Goal: Find specific page/section: Find specific page/section

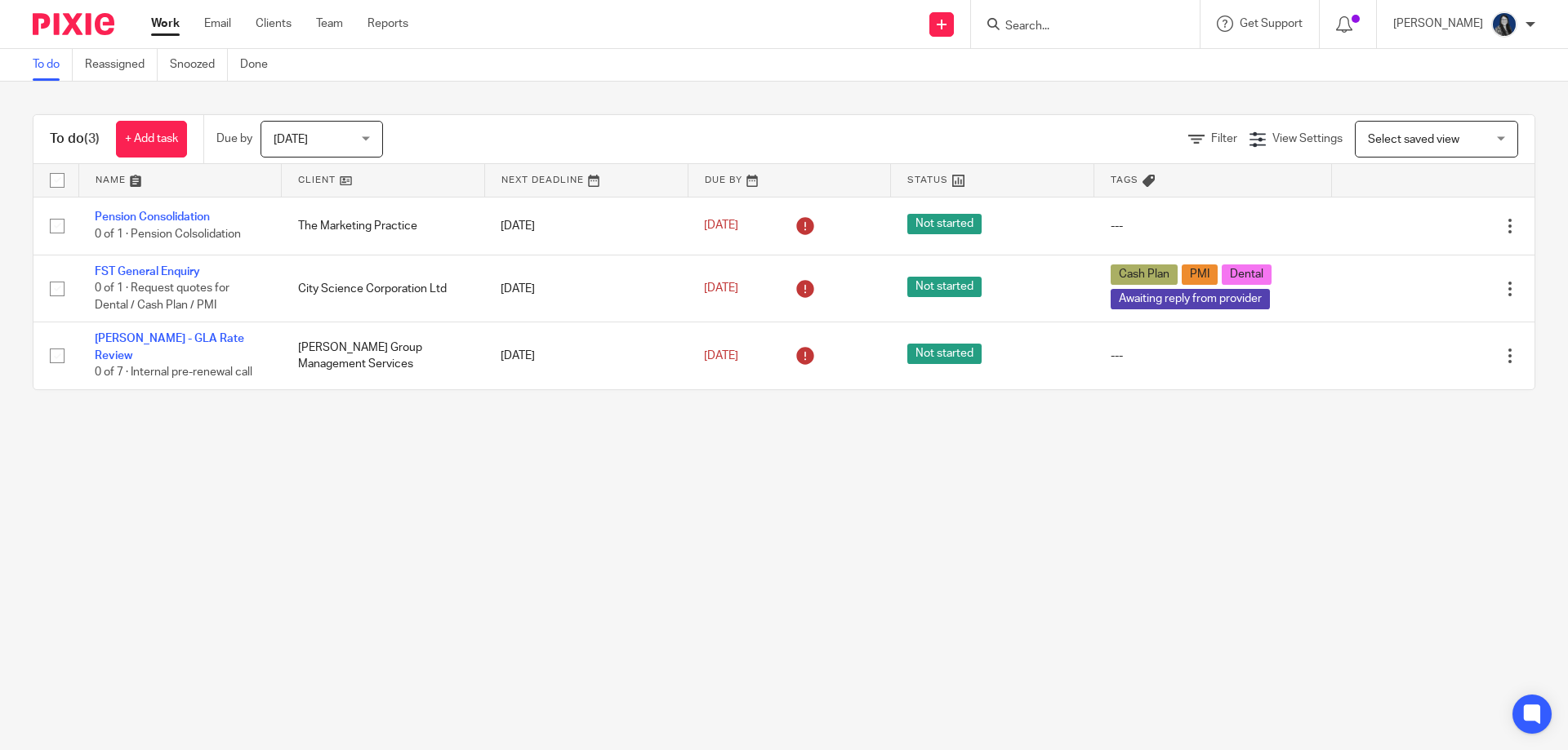
click at [1083, 23] on input "Search" at bounding box center [1077, 26] width 147 height 14
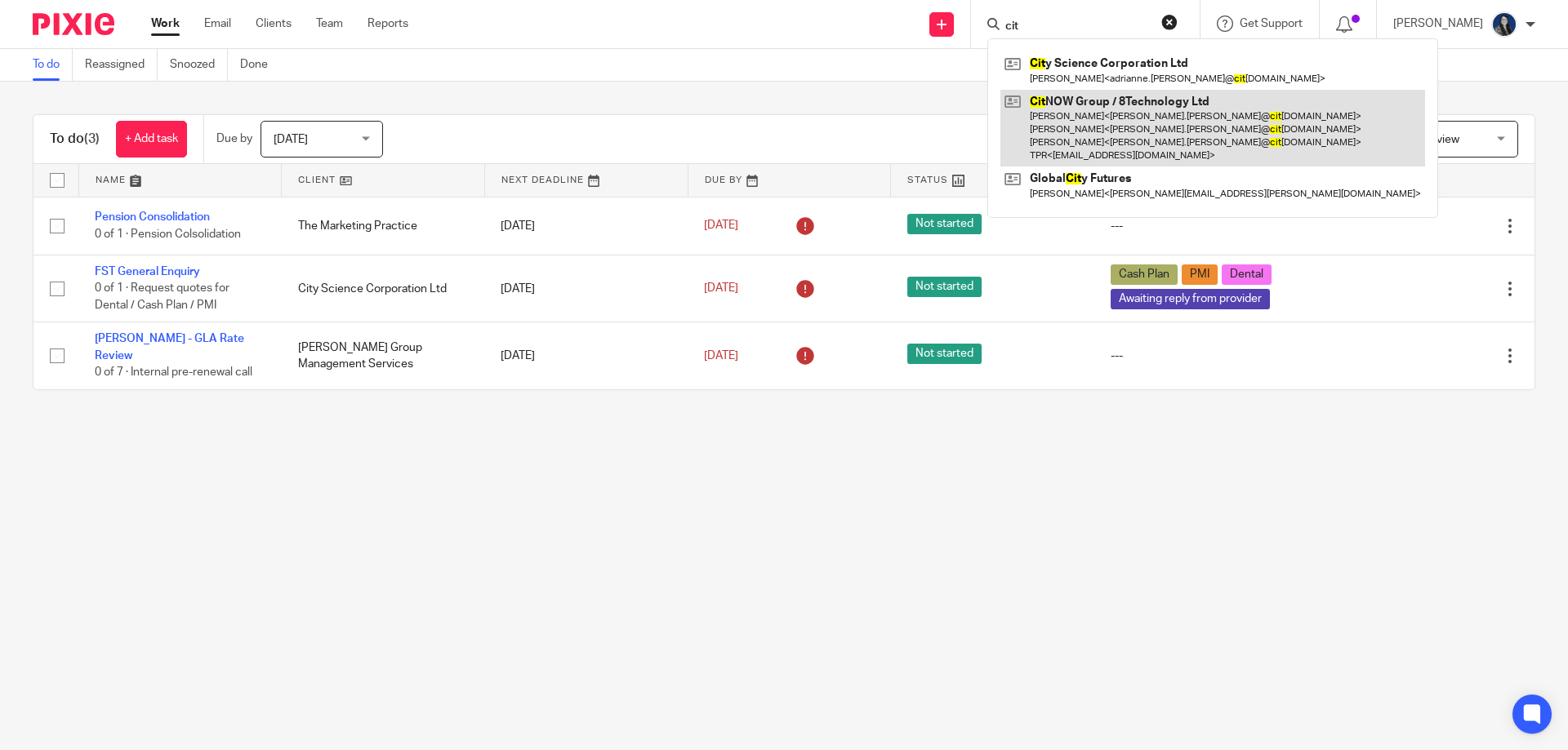
type input "cit"
click at [1111, 135] on link at bounding box center [1213, 129] width 425 height 78
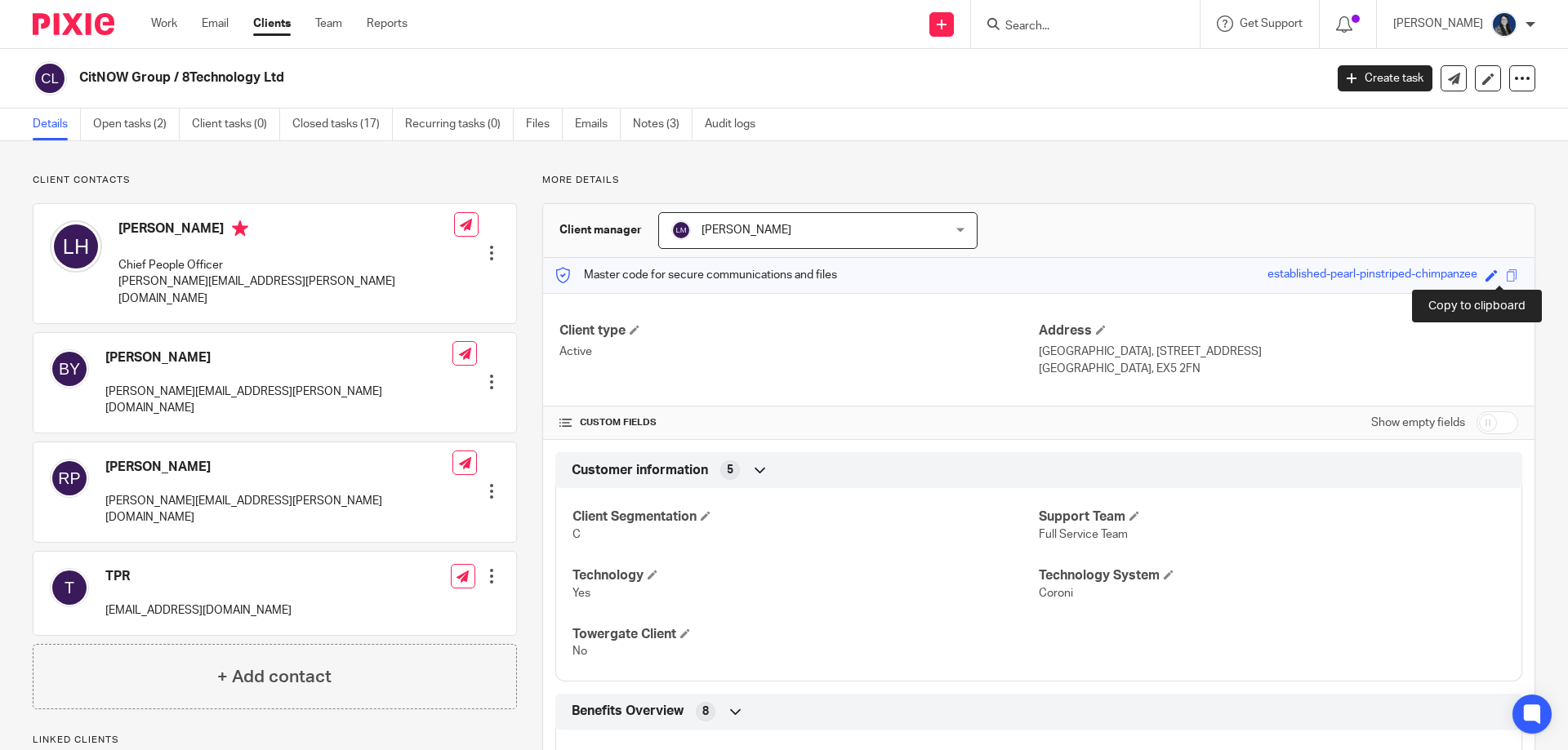
click at [1507, 274] on span at bounding box center [1512, 275] width 12 height 12
